Goal: Task Accomplishment & Management: Manage account settings

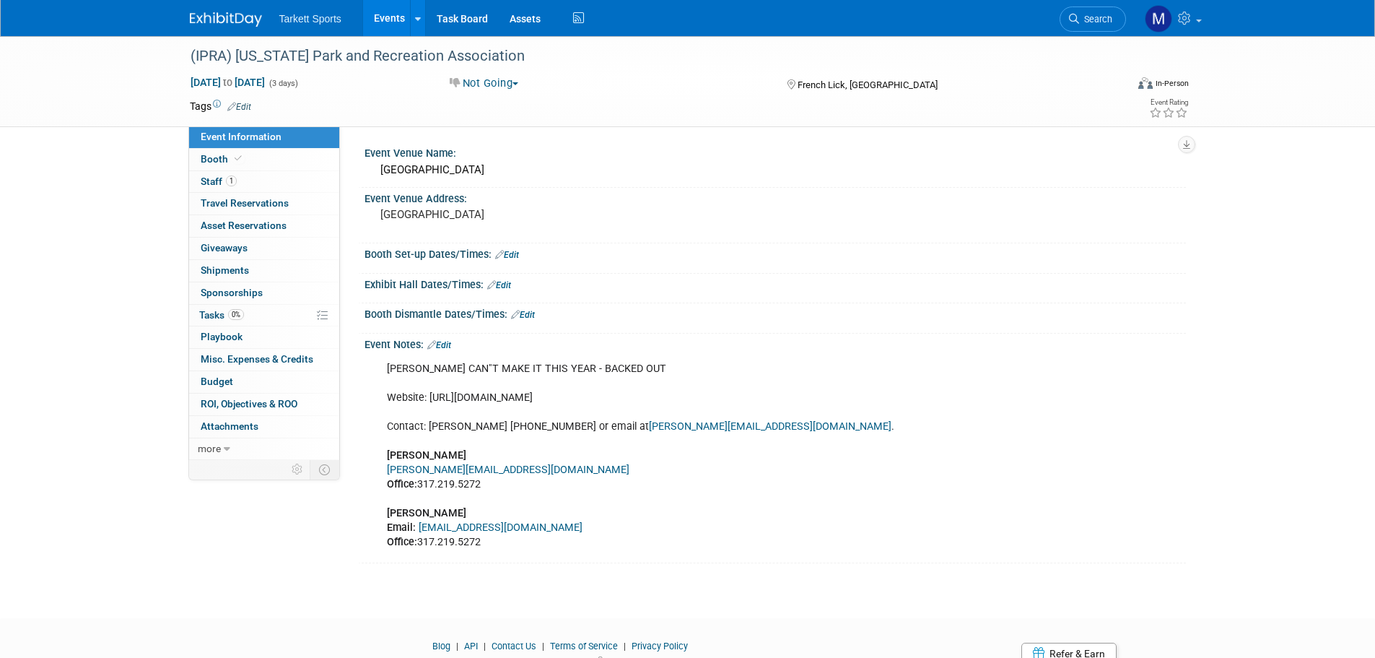
click at [1081, 14] on span "Search" at bounding box center [1095, 19] width 33 height 11
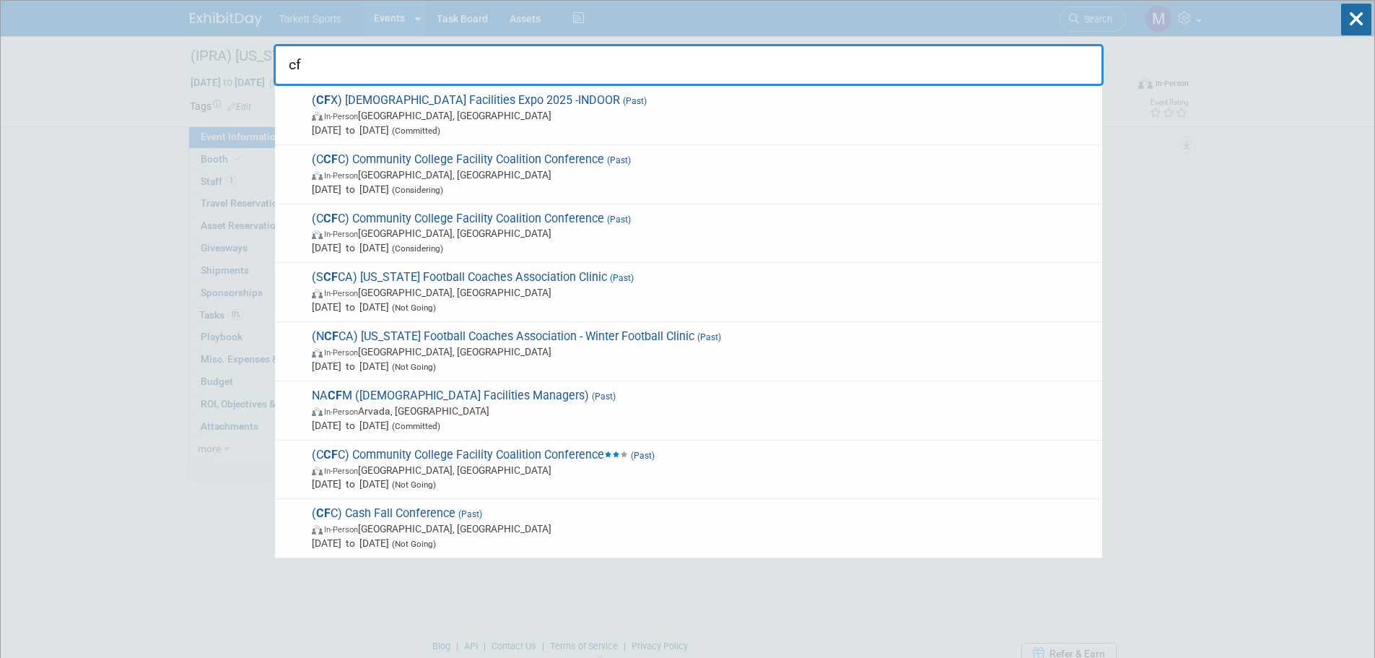
type input "cfx"
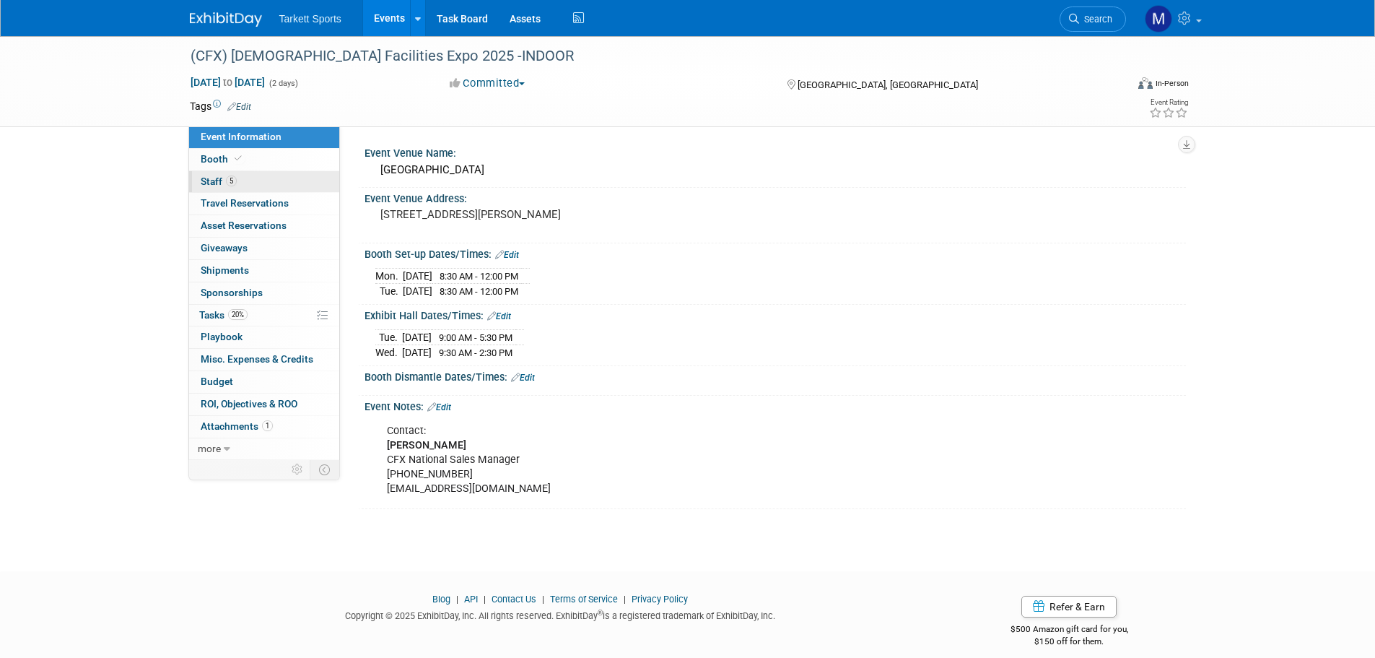
click at [269, 172] on link "5 Staff 5" at bounding box center [264, 182] width 150 height 22
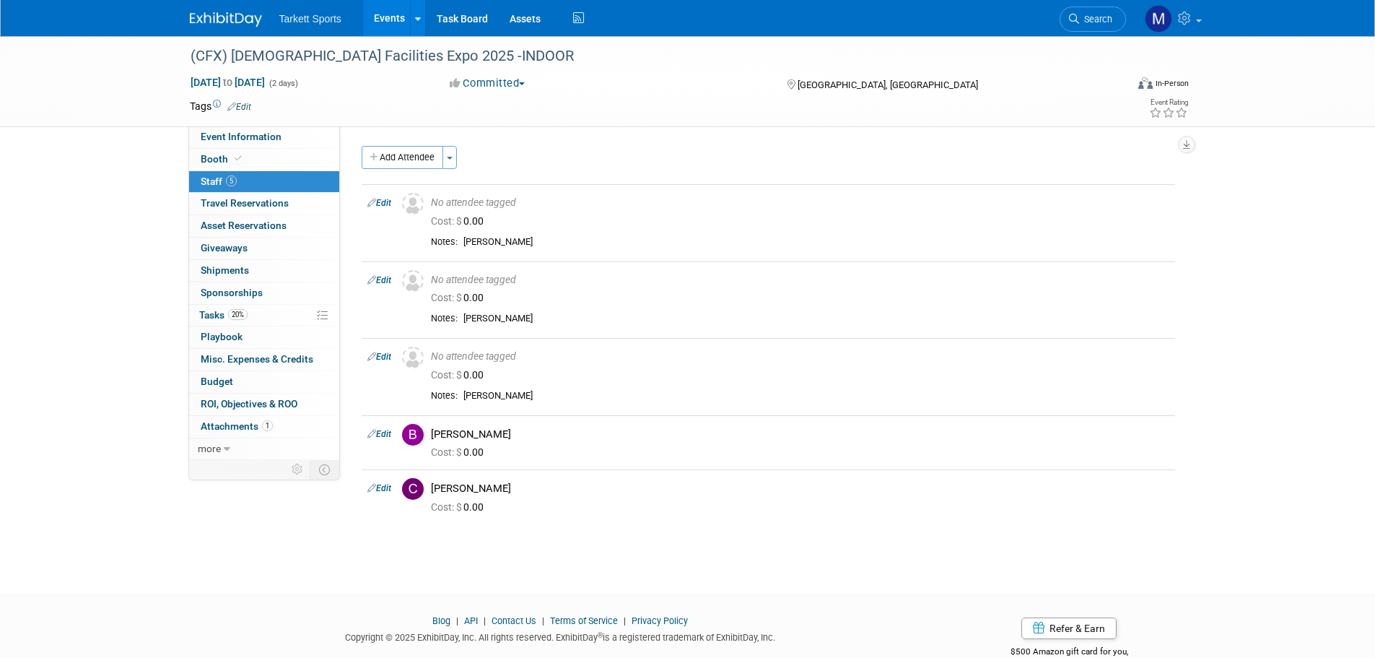
drag, startPoint x: 1106, startPoint y: 18, endPoint x: 1093, endPoint y: 27, distance: 16.0
click at [1106, 18] on span "Search" at bounding box center [1095, 19] width 33 height 11
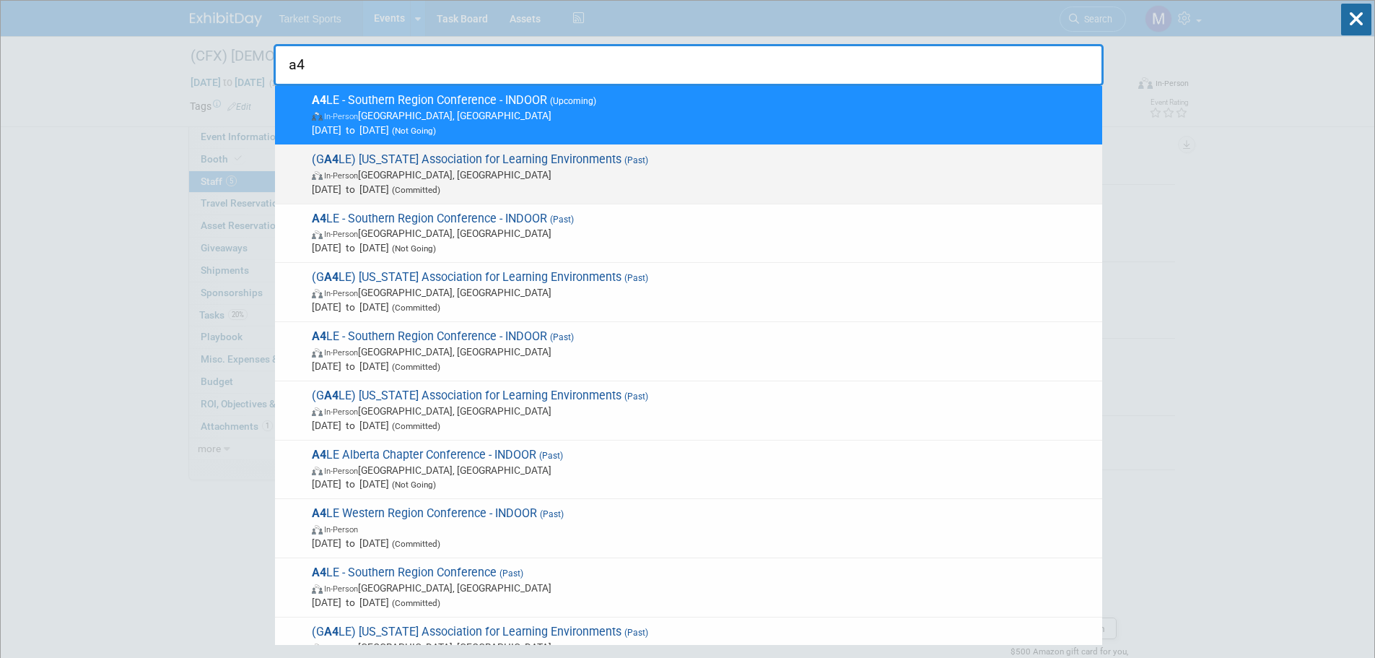
type input "a4"
click at [489, 170] on span "In-Person Jekyll Island, GA" at bounding box center [703, 174] width 783 height 14
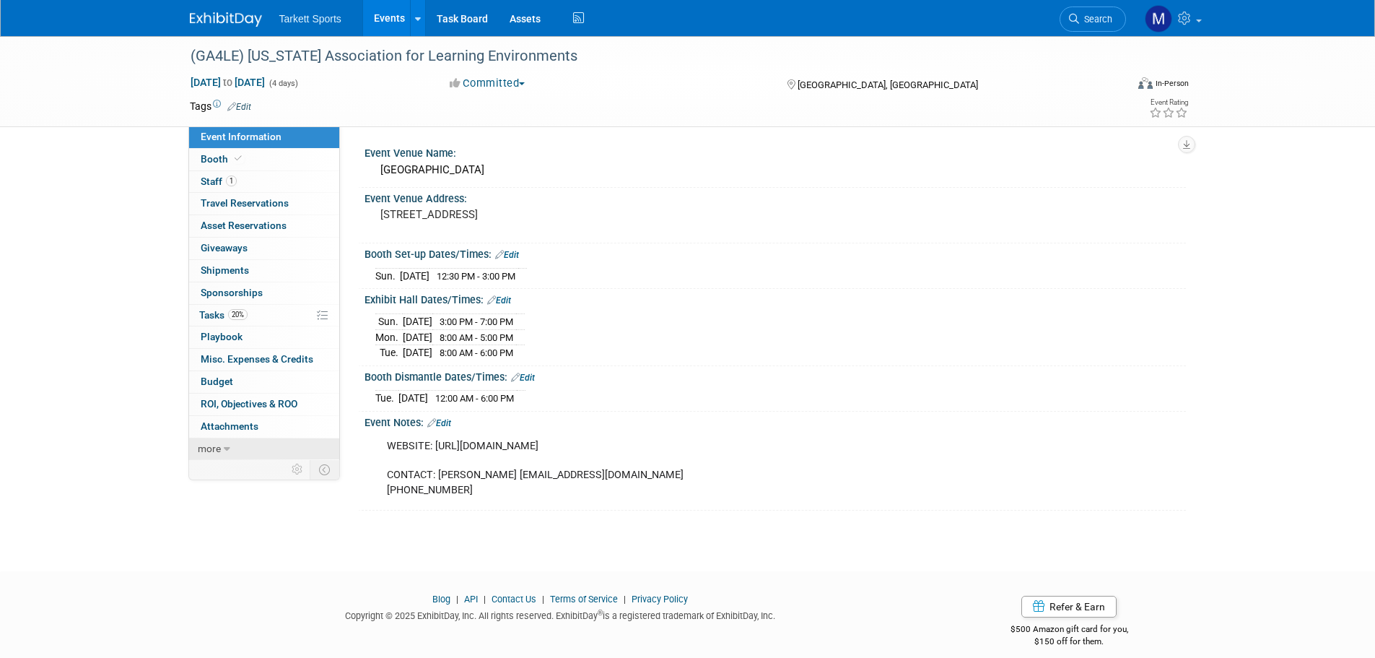
click at [239, 448] on link "more" at bounding box center [264, 449] width 150 height 22
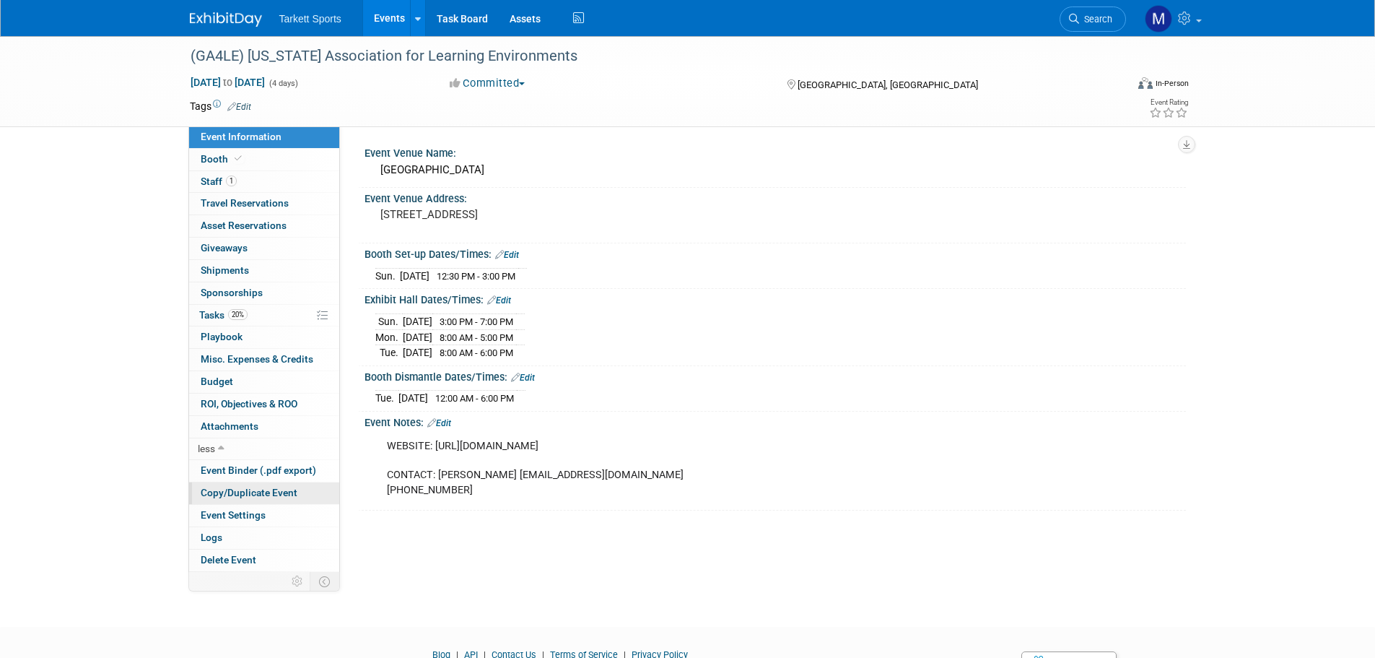
click at [241, 499] on link "Copy/Duplicate Event" at bounding box center [264, 493] width 150 height 22
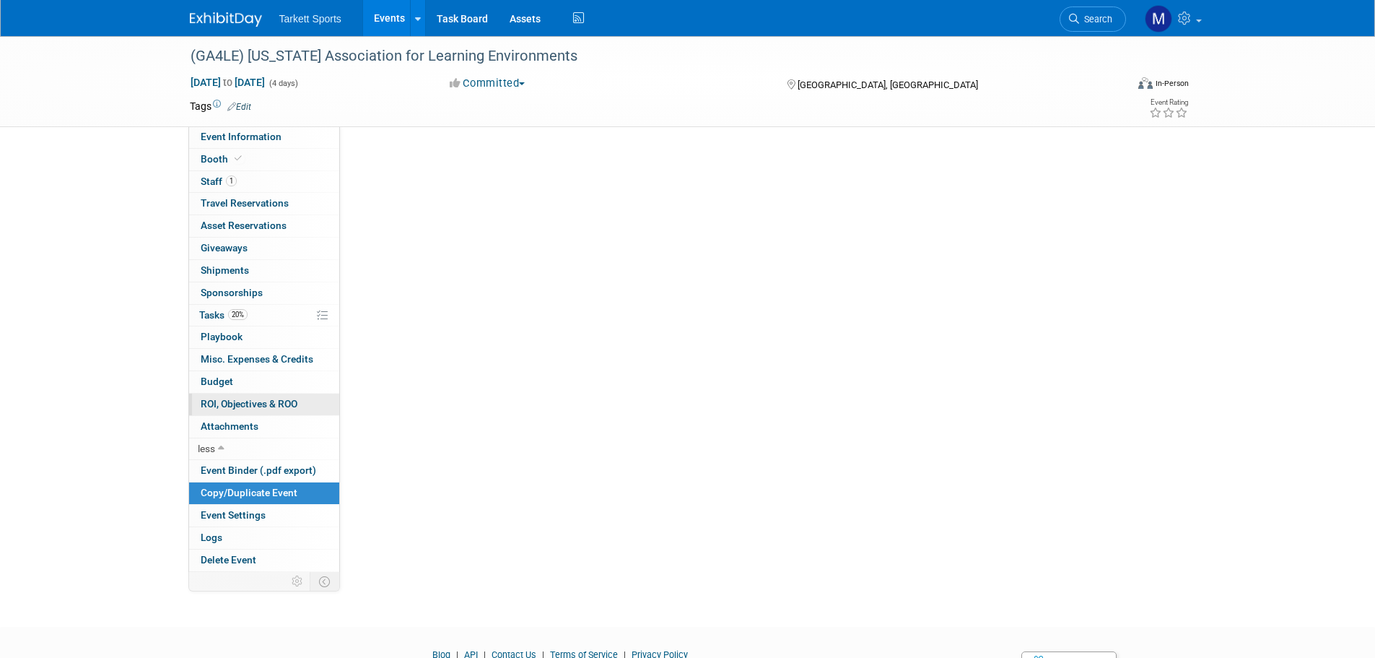
select select "5"
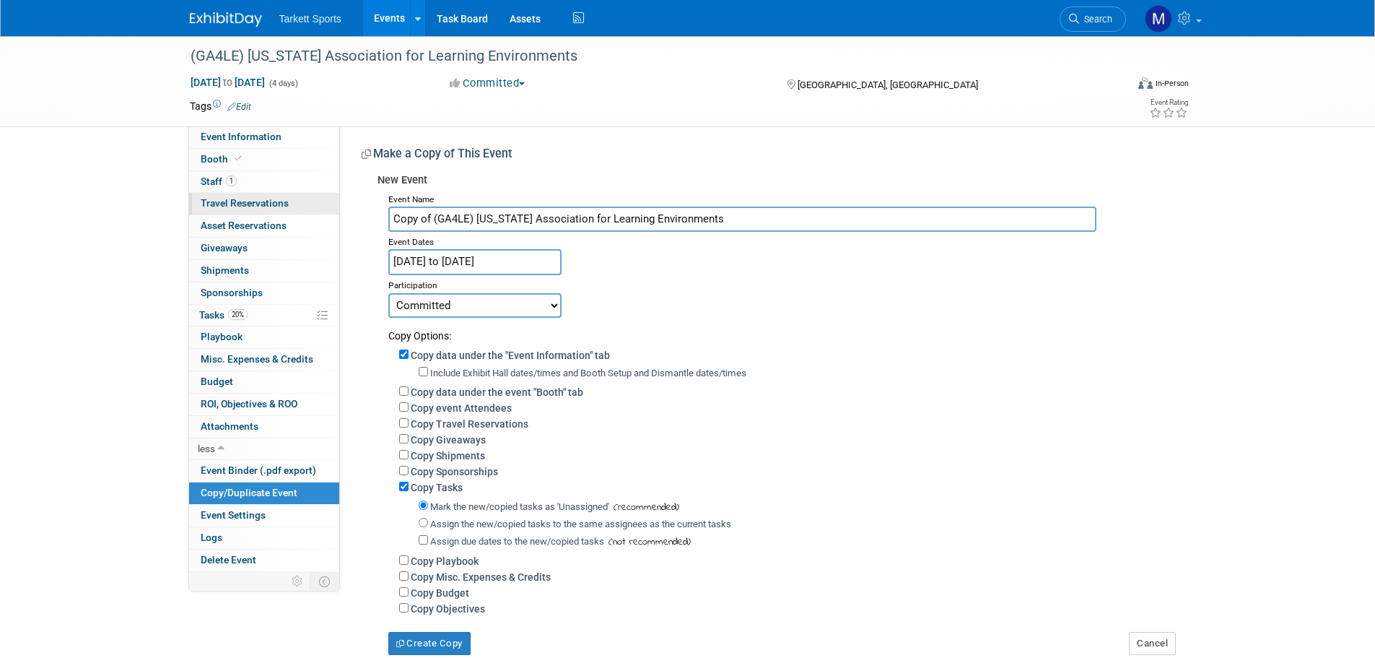
drag, startPoint x: 432, startPoint y: 219, endPoint x: 248, endPoint y: 212, distance: 184.2
click at [249, 212] on div "Event Information Event Info Booth Booth 1 Staff 1 Staff 0 Travel Reservations …" at bounding box center [688, 345] width 1018 height 619
type input "(GA4LE) [US_STATE] Association for Learning Environments"
click at [514, 255] on input "Jun 22, 2025 to Jun 25, 2025" at bounding box center [474, 261] width 173 height 25
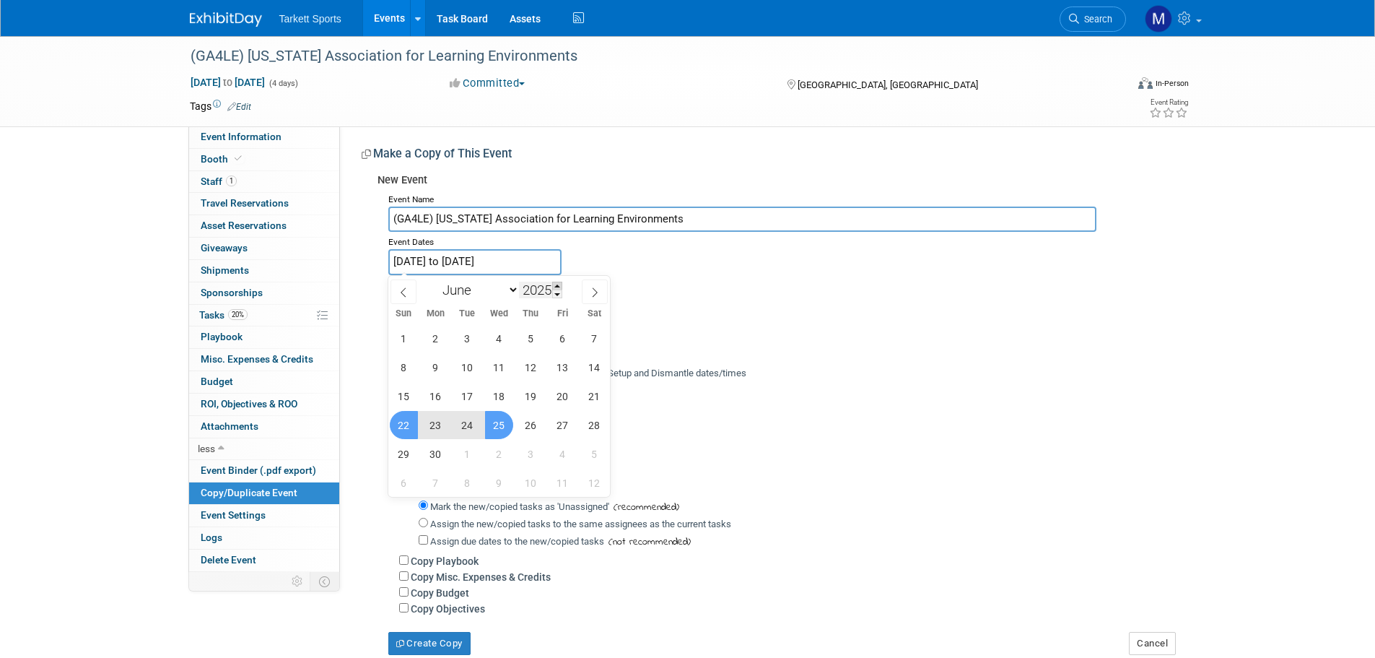
click at [561, 284] on span at bounding box center [557, 286] width 10 height 9
type input "2026"
click at [410, 424] on span "21" at bounding box center [404, 425] width 28 height 28
click at [491, 424] on span "24" at bounding box center [499, 425] width 28 height 28
type input "[DATE] to [DATE]"
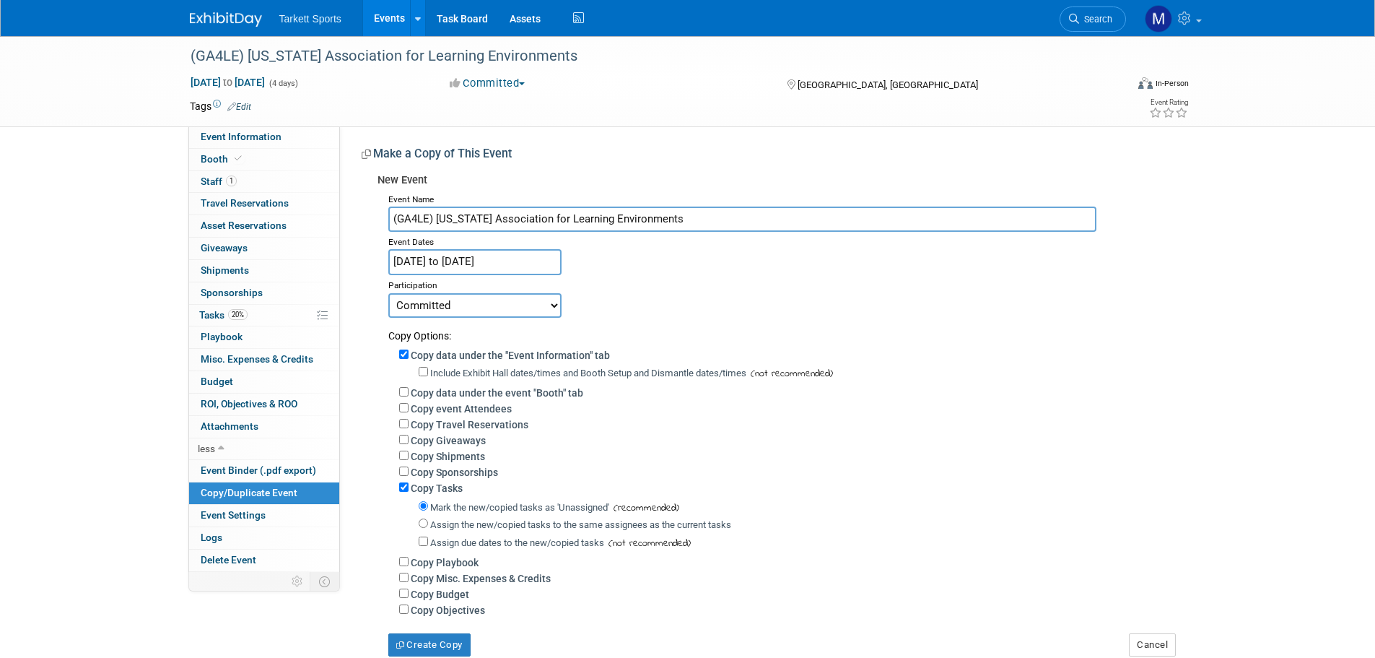
click at [430, 410] on label "Copy event Attendees" at bounding box center [461, 409] width 101 height 12
click at [409, 410] on input "Copy event Attendees" at bounding box center [403, 407] width 9 height 9
checkbox input "true"
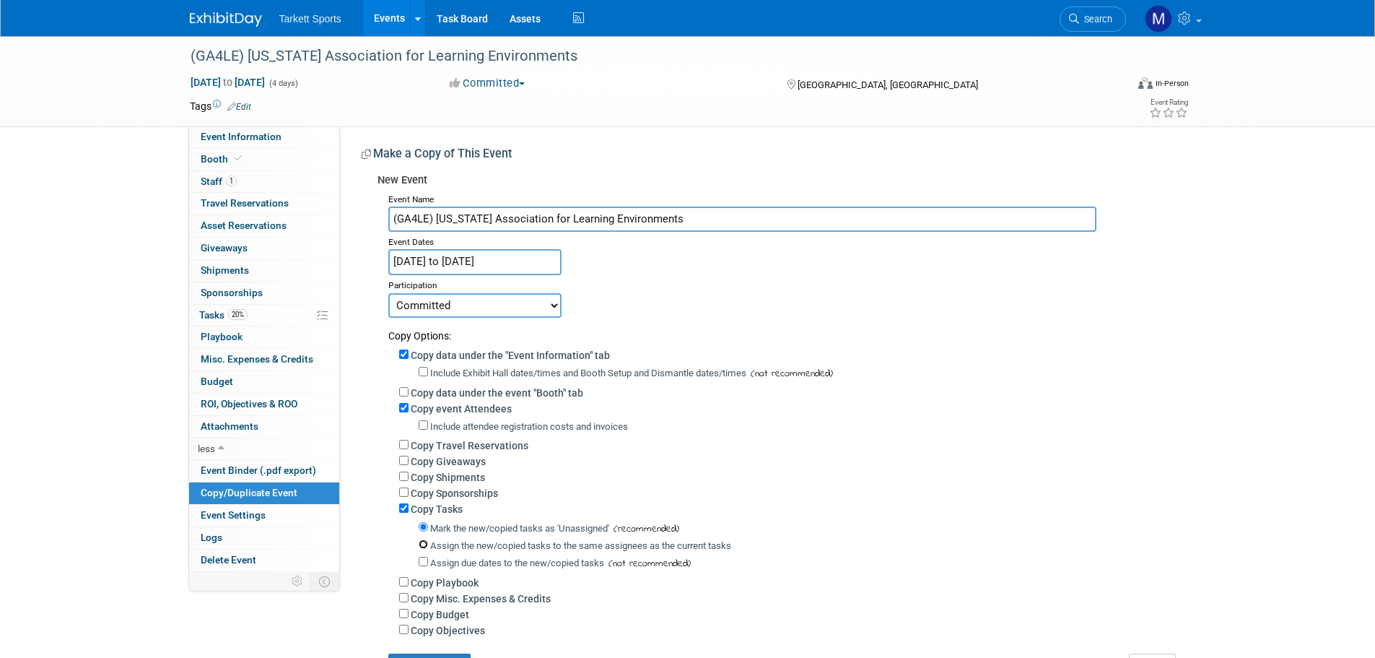
click at [426, 549] on input "Assign the new/copied tasks to the same assignees as the current tasks" at bounding box center [423, 543] width 9 height 9
radio input "true"
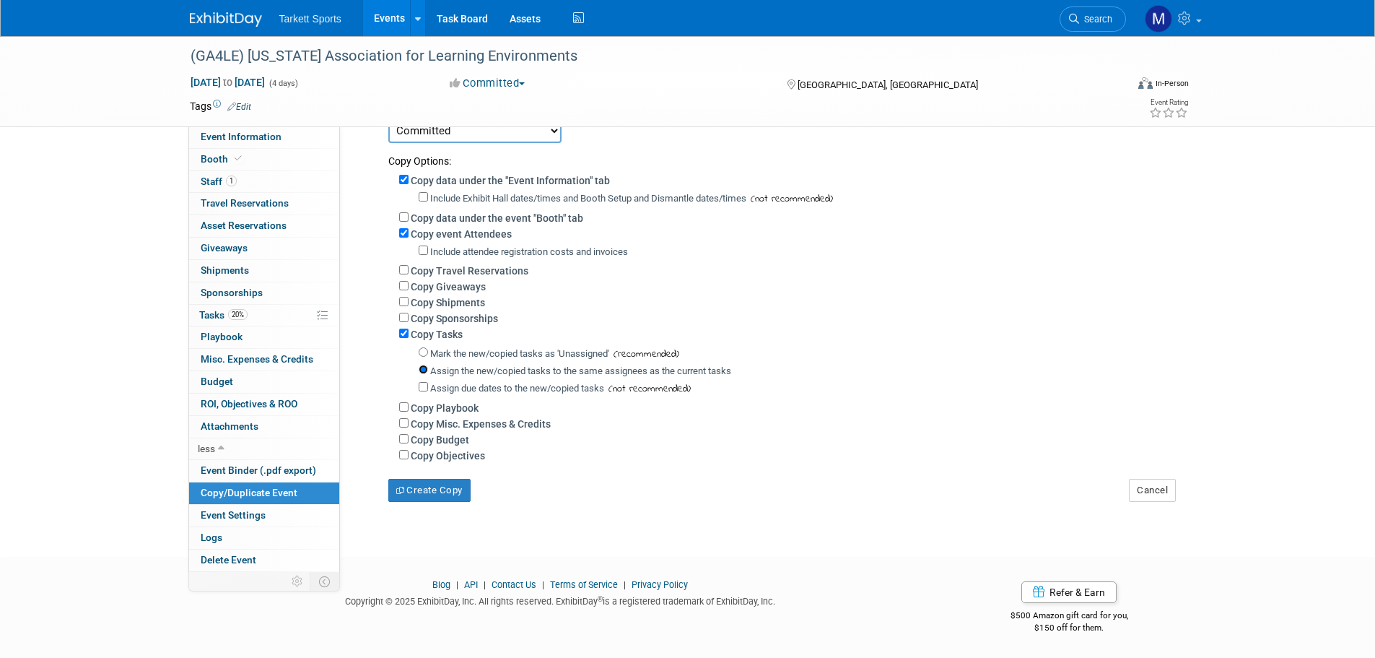
scroll to position [184, 0]
click at [439, 484] on button "Create Copy" at bounding box center [429, 490] width 82 height 23
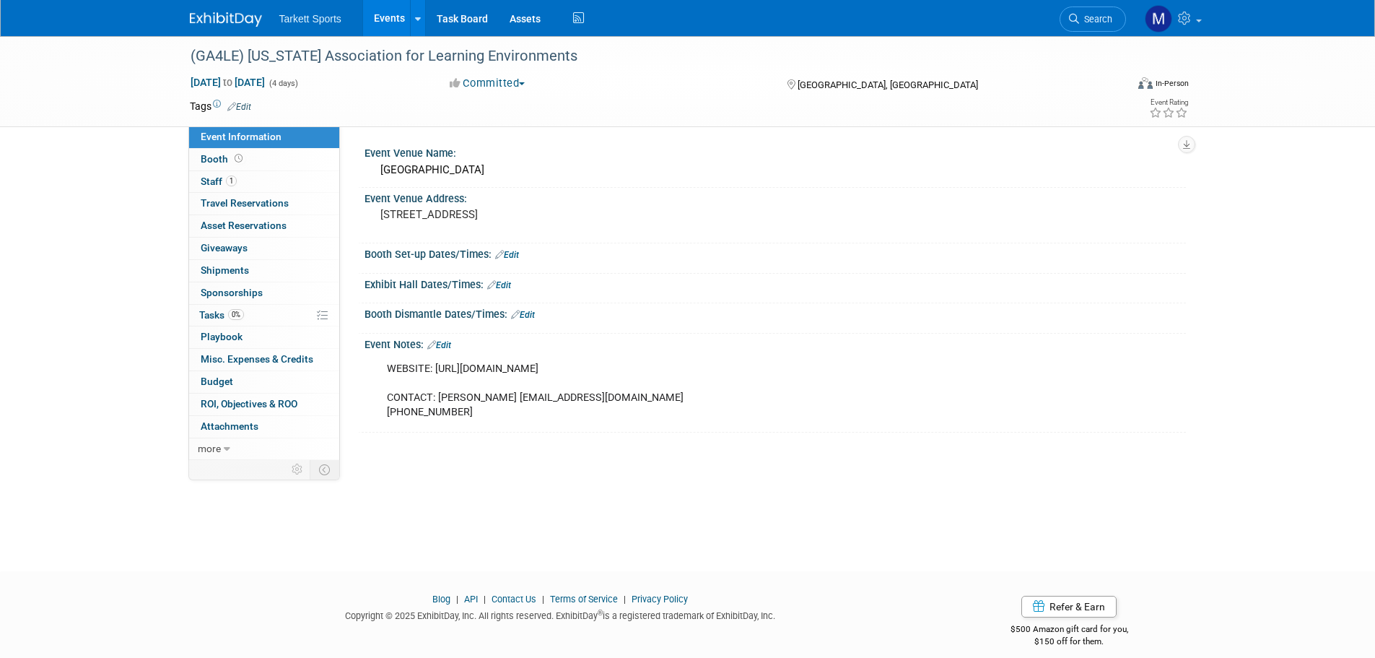
click at [447, 348] on link "Edit" at bounding box center [439, 345] width 24 height 10
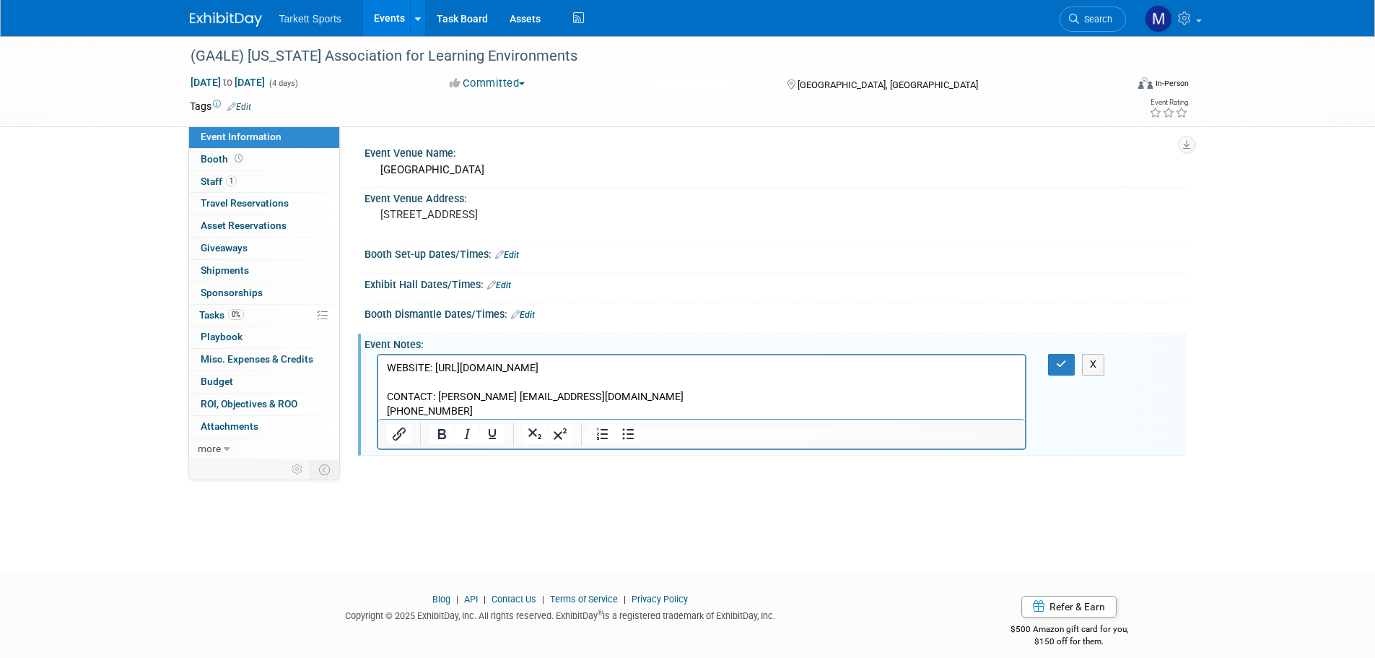
drag, startPoint x: 386, startPoint y: 369, endPoint x: 451, endPoint y: 411, distance: 77.7
click at [386, 369] on p "WEBSITE: [URL][DOMAIN_NAME] CONTACT: [PERSON_NAME] [EMAIL_ADDRESS][DOMAIN_NAME]…" at bounding box center [701, 390] width 631 height 58
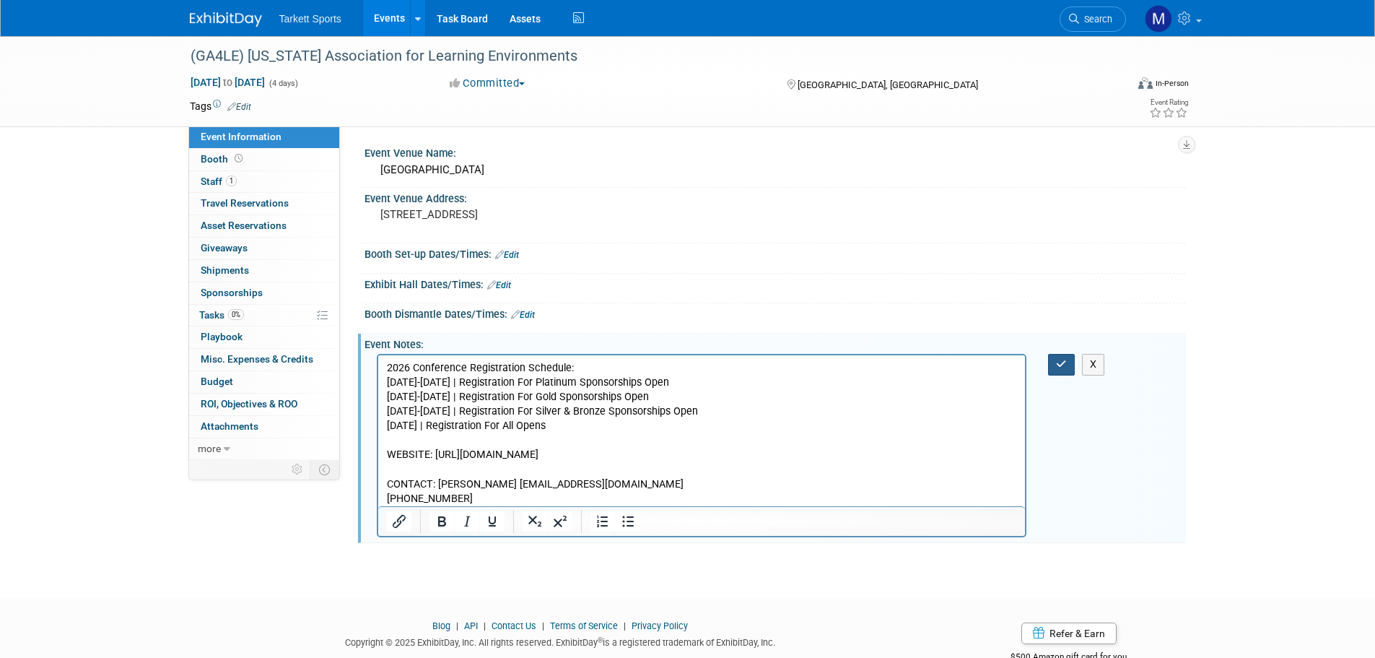
click at [1053, 360] on button "button" at bounding box center [1061, 364] width 27 height 21
